Goal: Navigation & Orientation: Find specific page/section

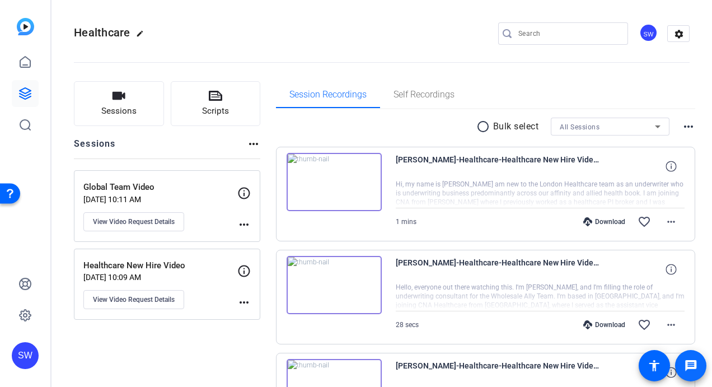
click at [694, 365] on mat-icon "message" at bounding box center [690, 365] width 13 height 13
click at [26, 94] on icon at bounding box center [24, 93] width 13 height 13
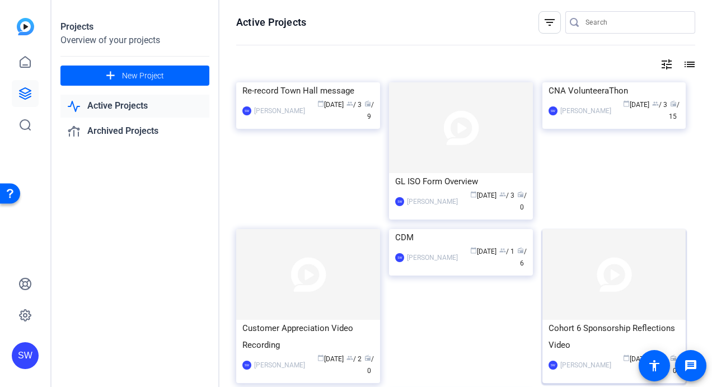
click at [643, 299] on img at bounding box center [615, 274] width 144 height 91
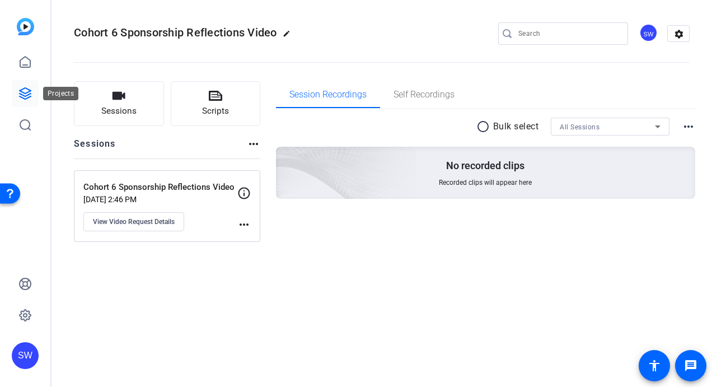
click at [27, 96] on icon at bounding box center [24, 93] width 13 height 13
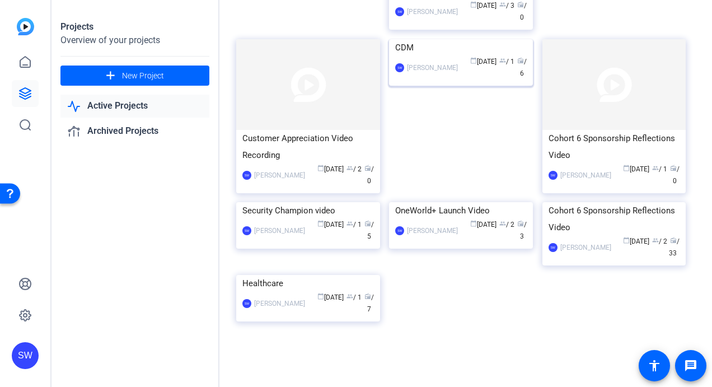
scroll to position [336, 0]
click at [603, 236] on div "SW [PERSON_NAME] calendar_today [DATE] group / 2 radio / 33" at bounding box center [615, 248] width 132 height 24
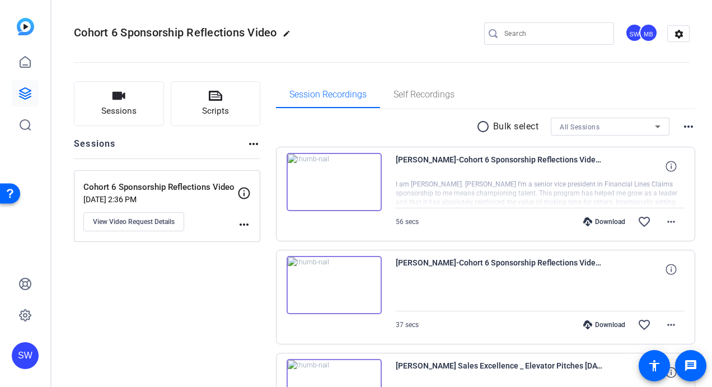
click at [333, 180] on img at bounding box center [334, 182] width 95 height 58
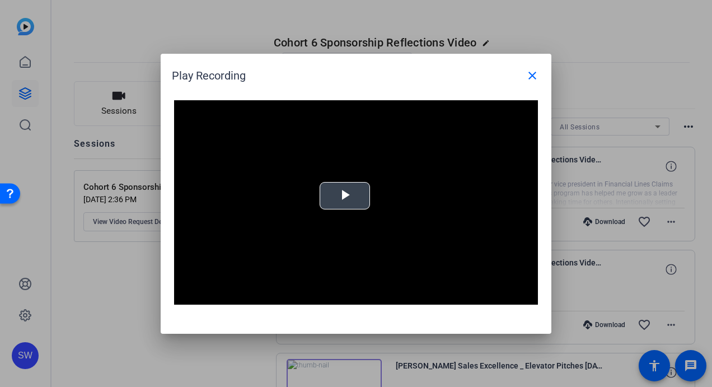
click at [345, 195] on span "Video Player" at bounding box center [345, 195] width 0 height 0
click at [533, 77] on mat-icon "close" at bounding box center [532, 75] width 13 height 13
